Goal: Navigation & Orientation: Locate item on page

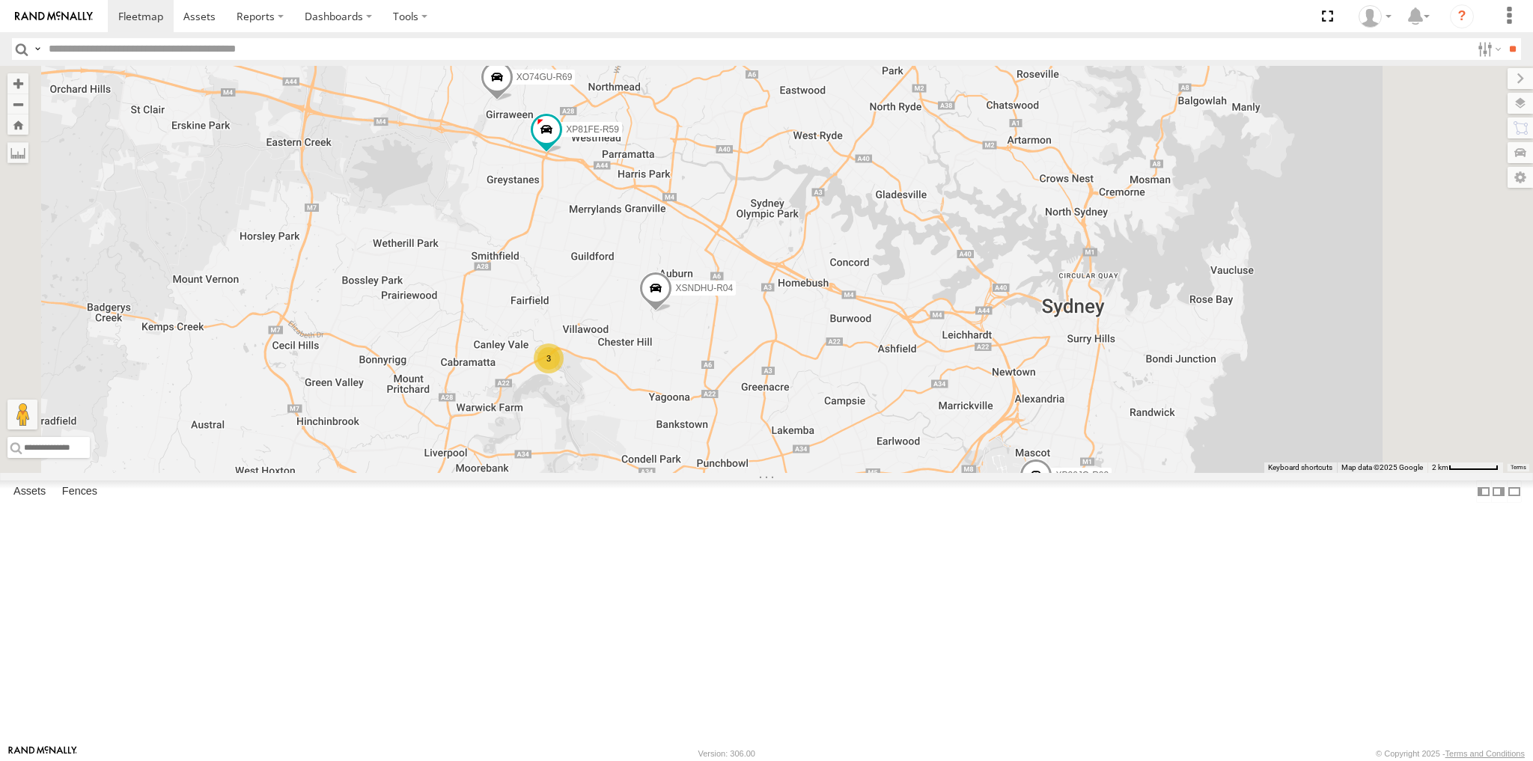
click at [1523, 108] on label at bounding box center [1520, 103] width 25 height 21
click at [0, 0] on span "Basemaps" at bounding box center [0, 0] width 0 height 0
click at [0, 0] on span "Satellite + Roadmap" at bounding box center [0, 0] width 0 height 0
click at [0, 0] on span "Overlays" at bounding box center [0, 0] width 0 height 0
click at [0, 0] on label "Traffic" at bounding box center [0, 0] width 0 height 0
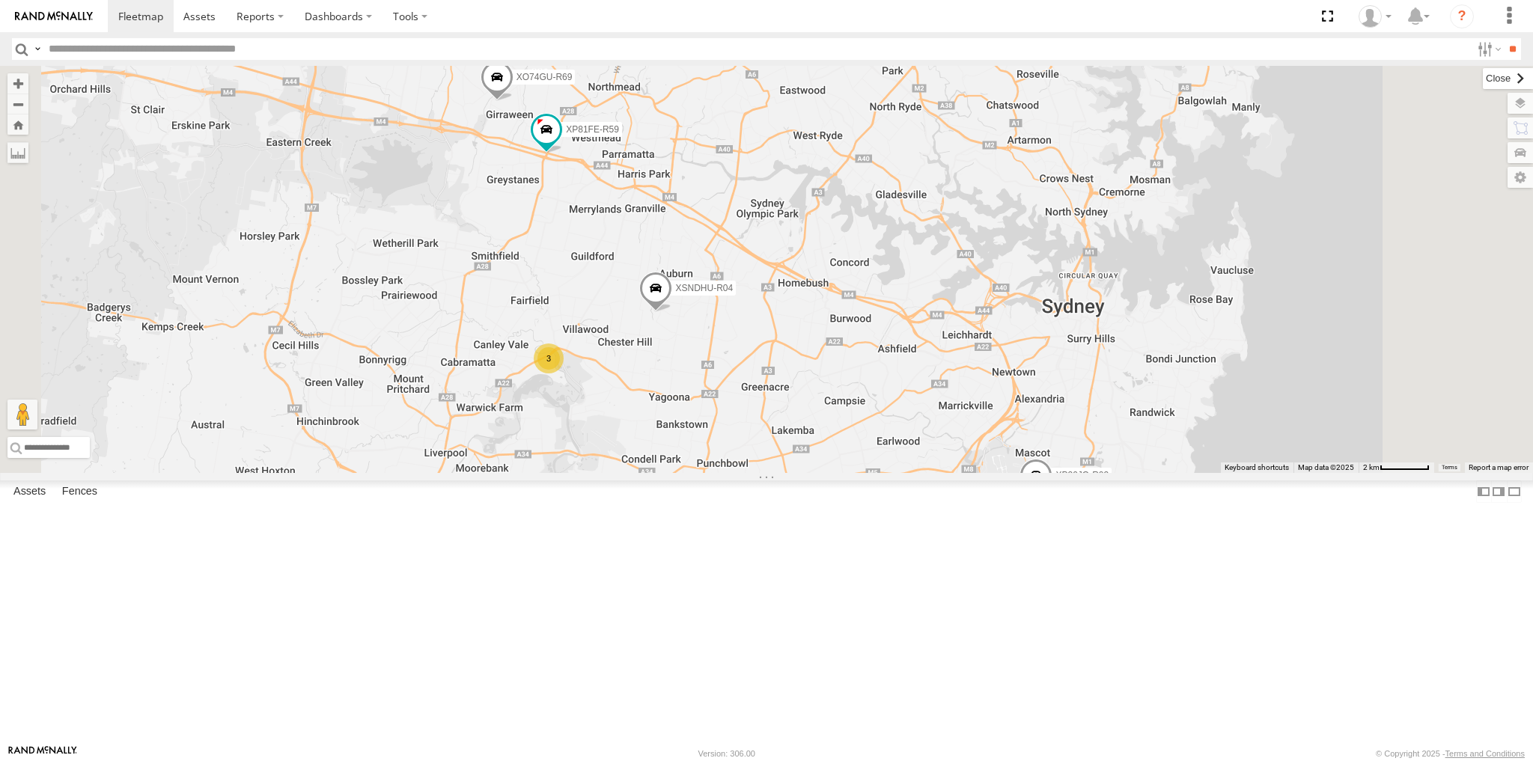
click at [1483, 80] on label at bounding box center [1508, 78] width 50 height 21
click at [1507, 502] on label at bounding box center [1514, 492] width 15 height 22
drag, startPoint x: 720, startPoint y: 574, endPoint x: 725, endPoint y: 565, distance: 11.1
click at [724, 473] on div "XP30JQ-R03 XSNDHU-R04 RJ5911-R79 XP81FE-R59 XO74GU-R69 3" at bounding box center [766, 269] width 1533 height 407
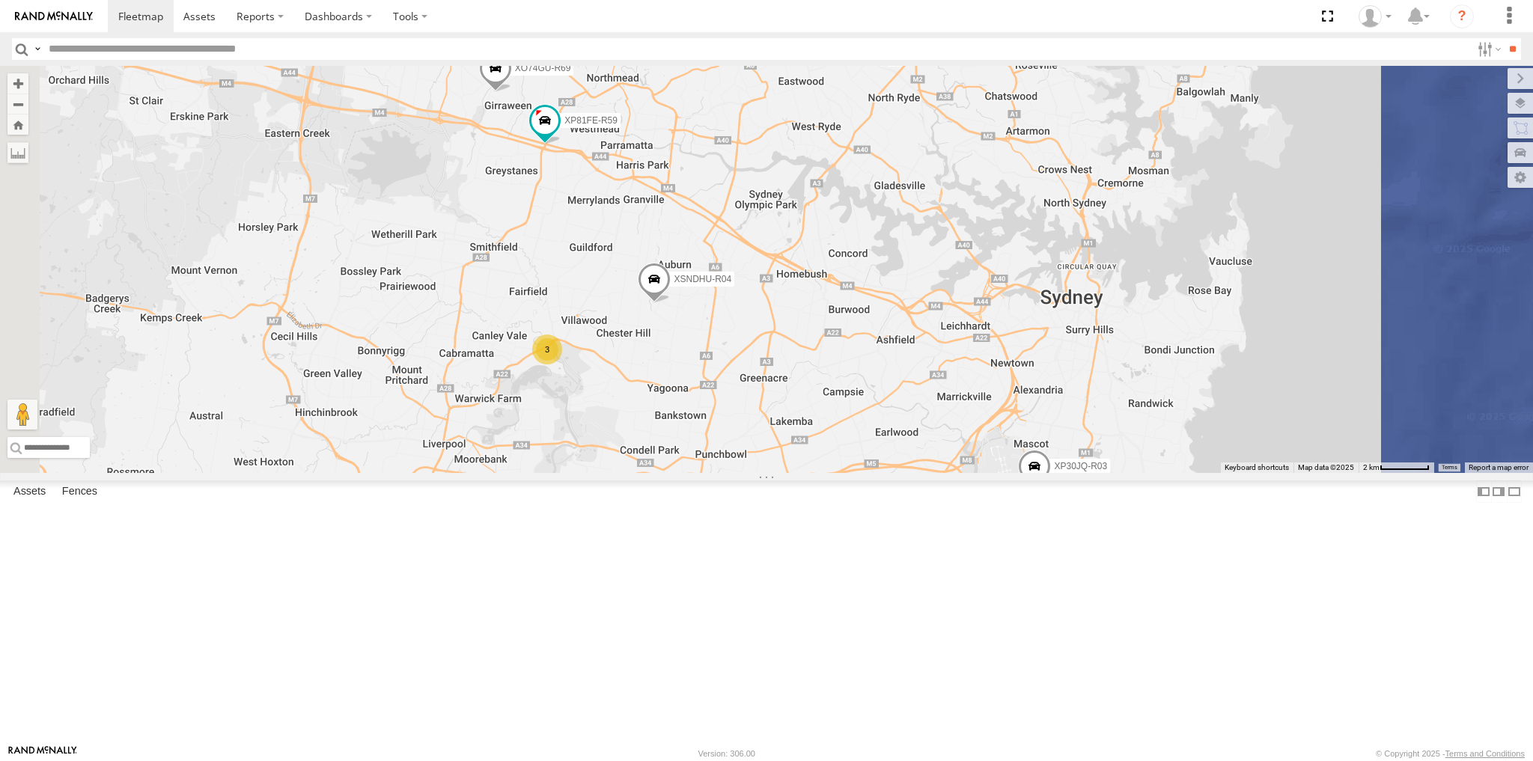
click at [764, 473] on div "XP30JQ-R03 XSNDHU-R04 RJ5911-R79 XP81FE-R59 XO74GU-R69 3" at bounding box center [766, 269] width 1533 height 407
